Goal: Check status: Check status

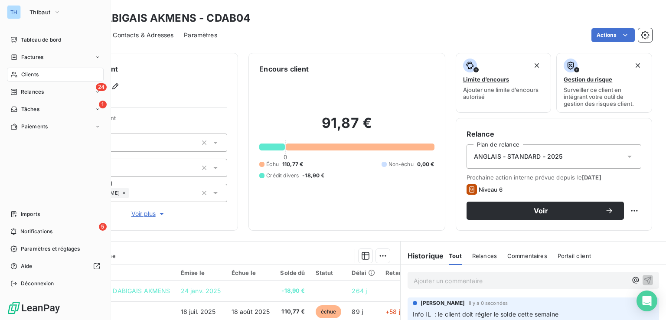
scroll to position [130, 0]
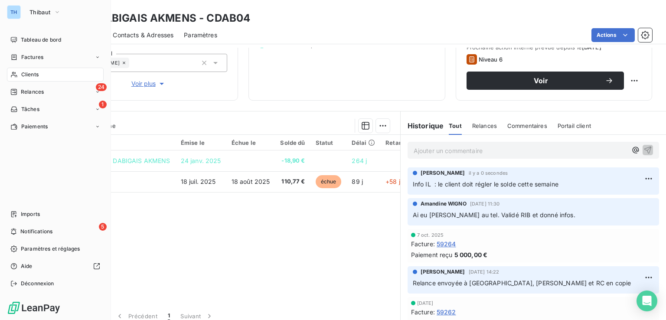
click at [23, 72] on span "Clients" at bounding box center [29, 75] width 17 height 8
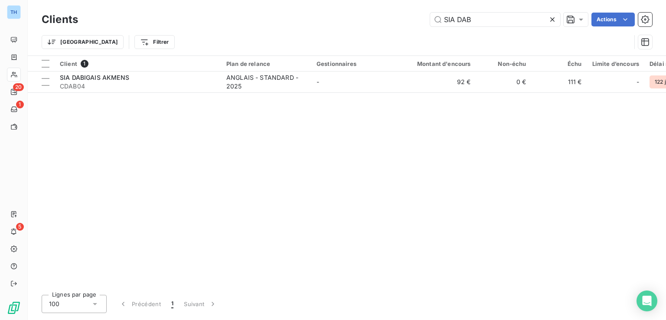
drag, startPoint x: 475, startPoint y: 18, endPoint x: 366, endPoint y: 21, distance: 108.5
click at [381, 20] on div "SIA DAB Actions" at bounding box center [371, 20] width 564 height 14
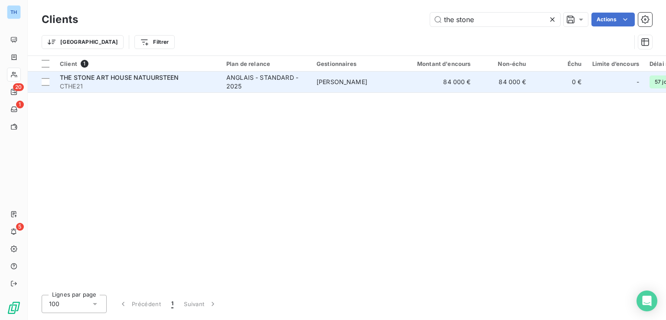
type input "the stone"
click at [180, 84] on span "CTHE21" at bounding box center [138, 86] width 156 height 9
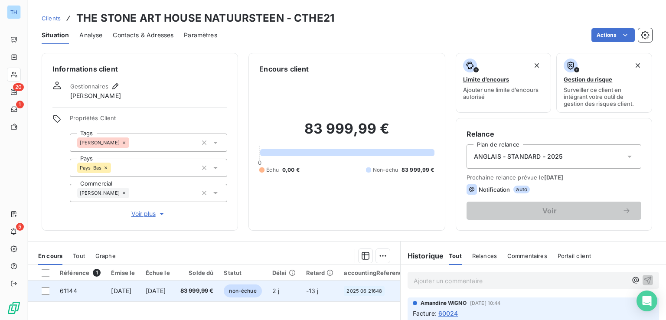
scroll to position [130, 0]
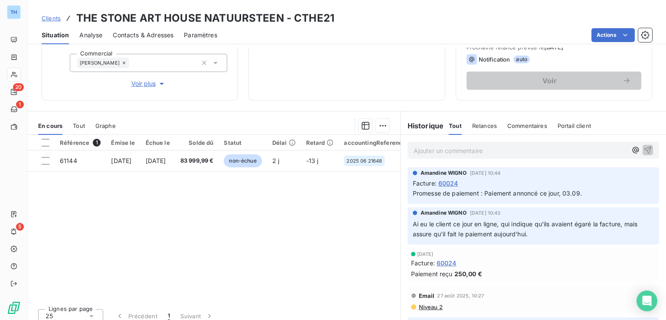
click at [80, 124] on span "Tout" at bounding box center [79, 125] width 12 height 7
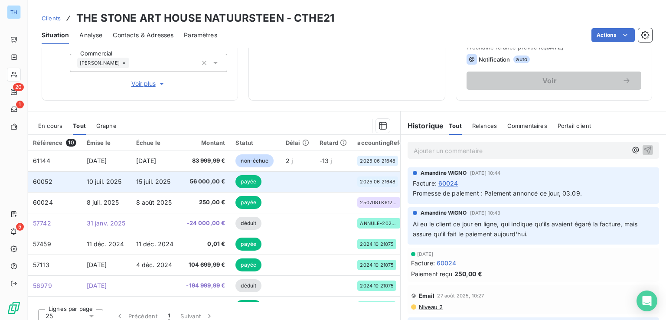
click at [157, 180] on span "15 juil. 2025" at bounding box center [153, 181] width 35 height 7
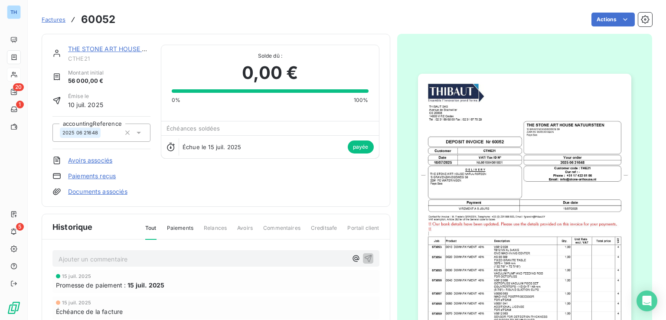
scroll to position [109, 0]
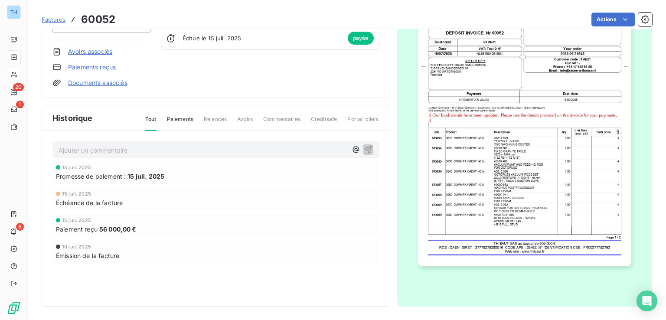
click at [462, 200] on img "button" at bounding box center [524, 116] width 213 height 302
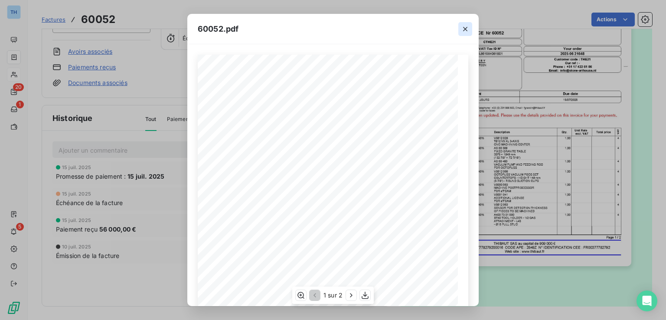
click at [465, 27] on icon "button" at bounding box center [465, 29] width 9 height 9
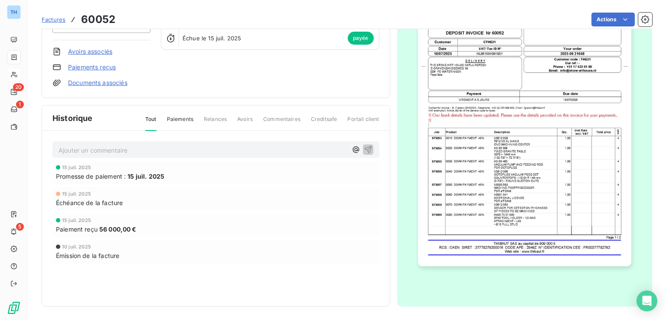
scroll to position [0, 0]
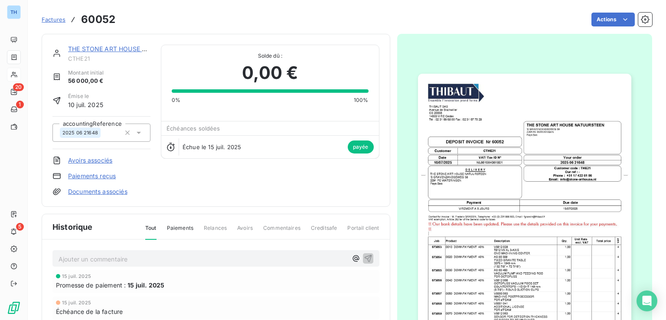
click at [100, 49] on link "THE STONE ART HOUSE NATUURSTEEN" at bounding box center [127, 48] width 119 height 7
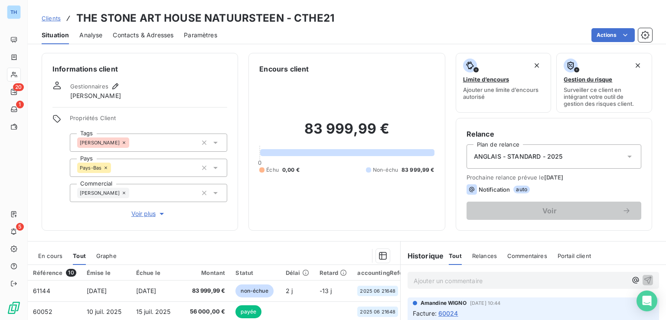
click at [124, 34] on span "Contacts & Adresses" at bounding box center [143, 35] width 61 height 9
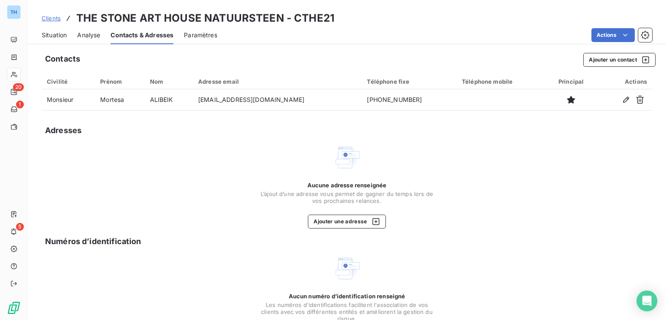
drag, startPoint x: 139, startPoint y: 51, endPoint x: 77, endPoint y: 42, distance: 62.7
click at [139, 52] on div "Contacts Ajouter un contact Civilité Prénom Nom Adresse email Téléphone fixe Té…" at bounding box center [347, 204] width 639 height 313
click at [58, 36] on span "Situation" at bounding box center [54, 35] width 25 height 9
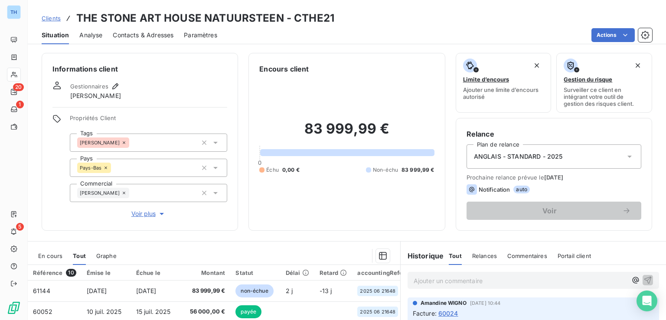
scroll to position [87, 0]
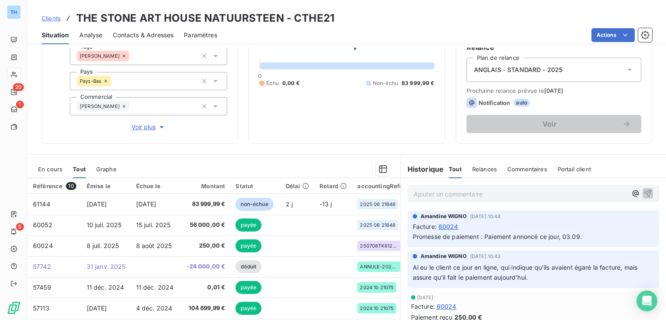
click at [49, 170] on span "En cours" at bounding box center [50, 169] width 24 height 7
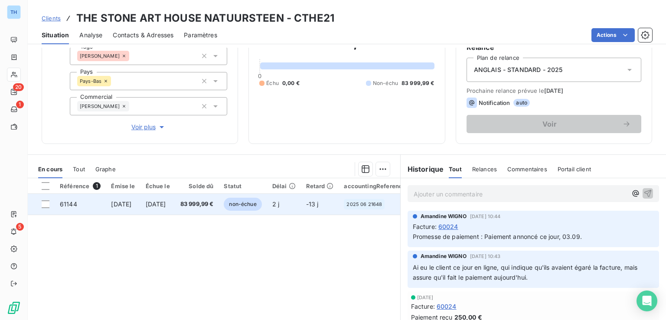
click at [166, 205] on span "[DATE]" at bounding box center [156, 203] width 20 height 7
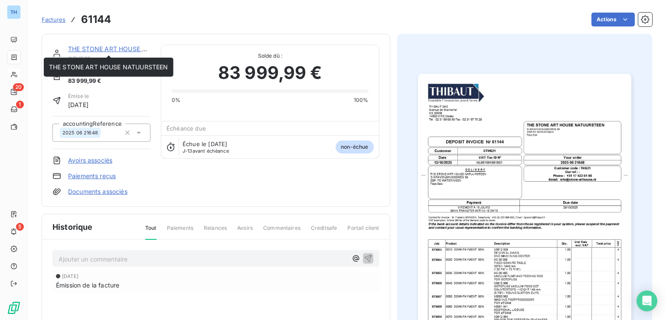
click at [110, 49] on link "THE STONE ART HOUSE NATUURSTEEN" at bounding box center [127, 48] width 119 height 7
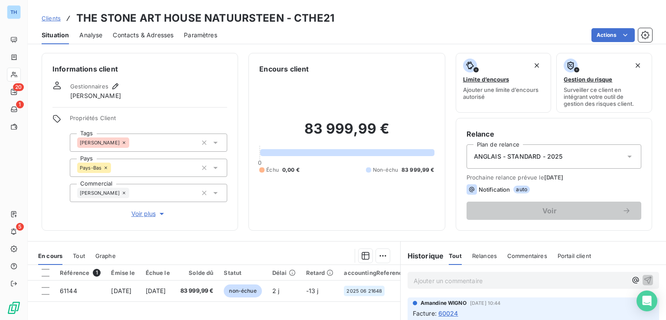
scroll to position [43, 0]
